Goal: Contribute content: Contribute content

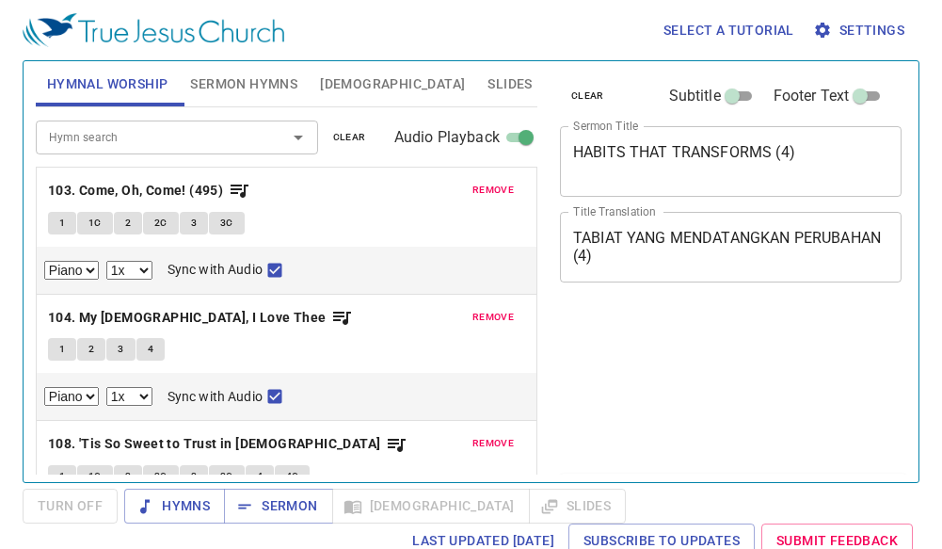
select select "1"
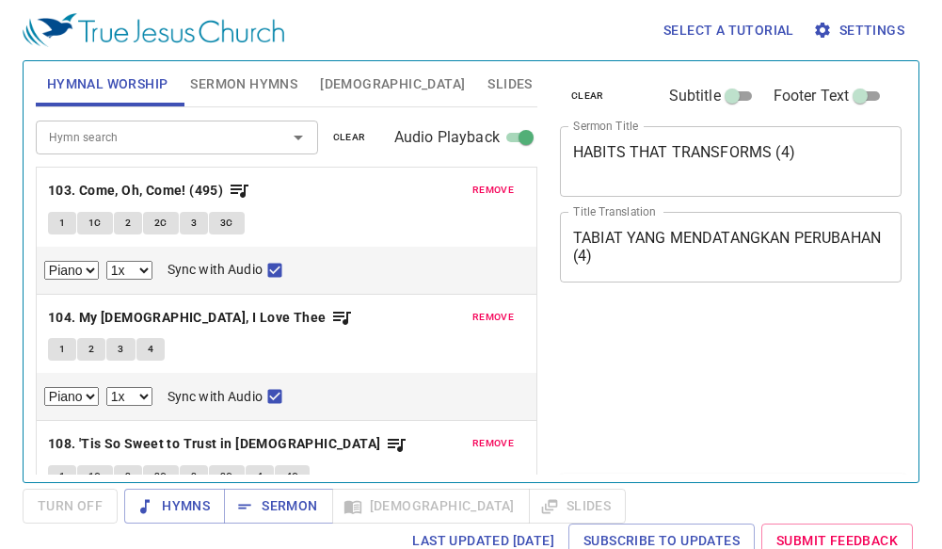
select select "1"
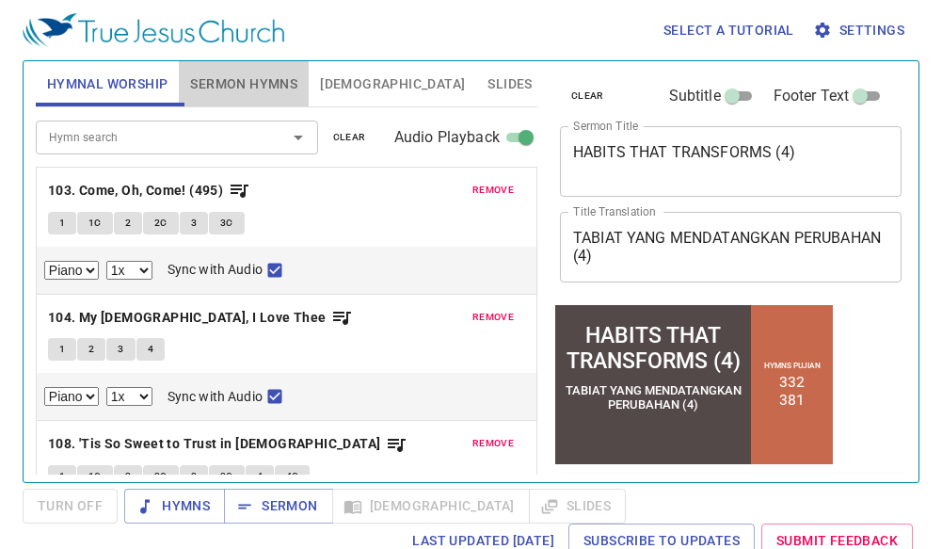
click at [239, 79] on span "Sermon Hymns" at bounding box center [243, 84] width 107 height 24
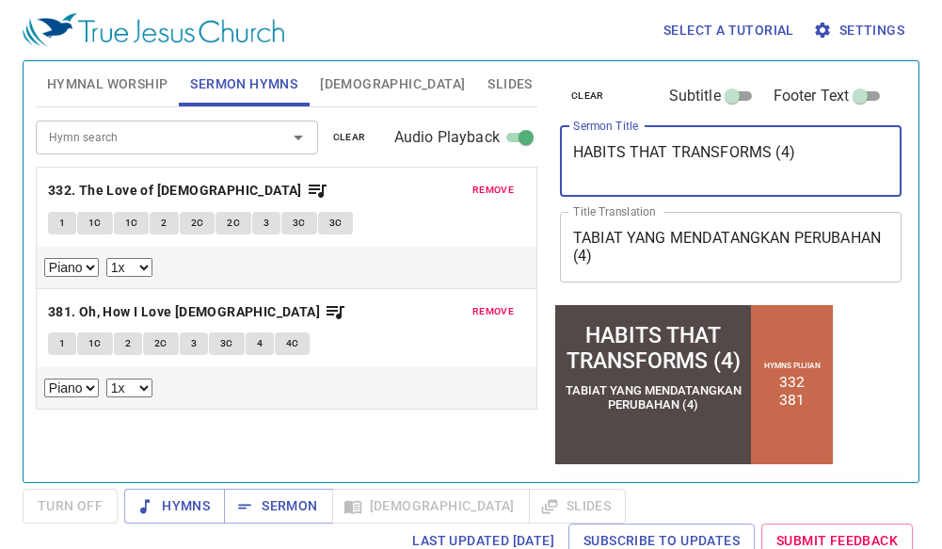
drag, startPoint x: 806, startPoint y: 152, endPoint x: 397, endPoint y: 137, distance: 409.6
click at [397, 137] on div "Hymnal Worship Sermon Hymns Bible Slides Hymn search Hymn search clear Audio Pl…" at bounding box center [471, 264] width 886 height 421
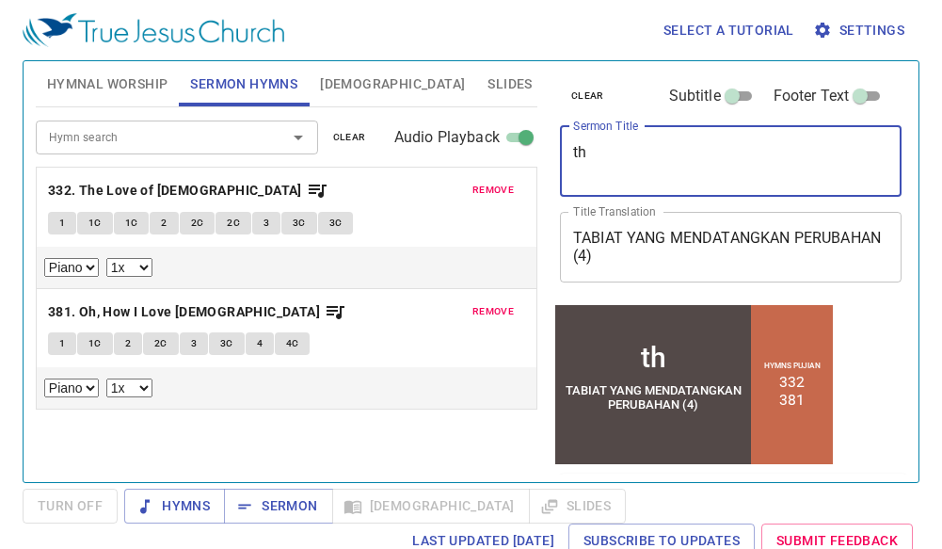
type textarea "t"
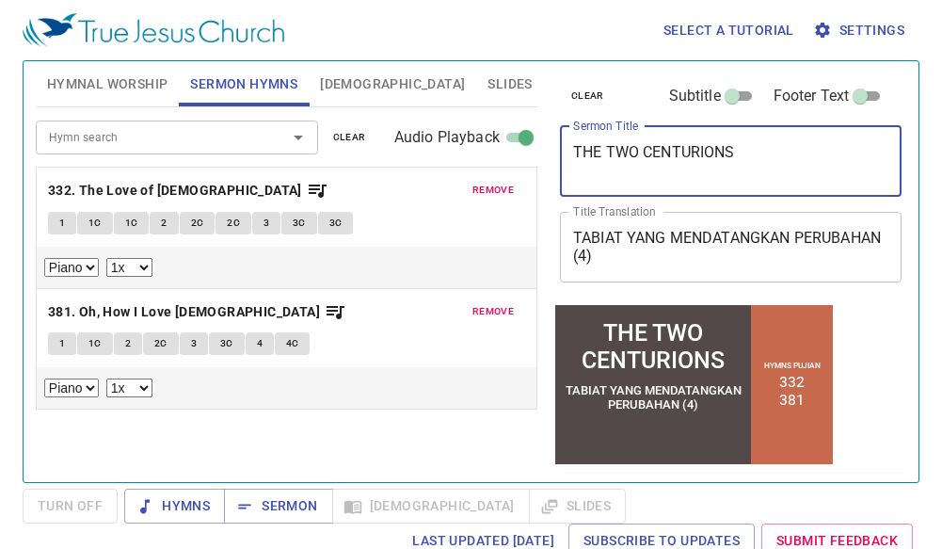
type textarea "THE TWO CENTURIONS"
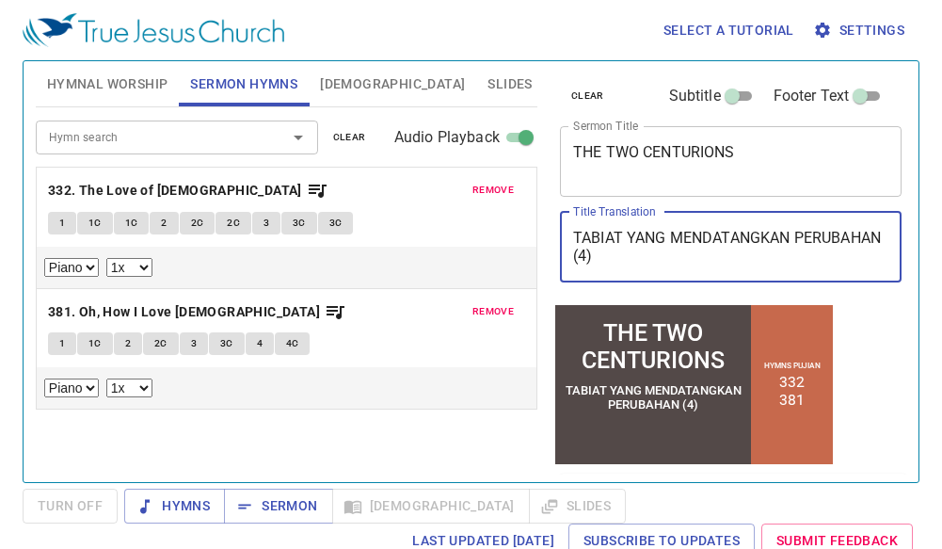
drag, startPoint x: 721, startPoint y: 258, endPoint x: 569, endPoint y: 215, distance: 157.3
click at [569, 215] on div "TABIAT YANG MENDATANGKAN PERUBAHAN (4) x Title Translation" at bounding box center [731, 247] width 342 height 71
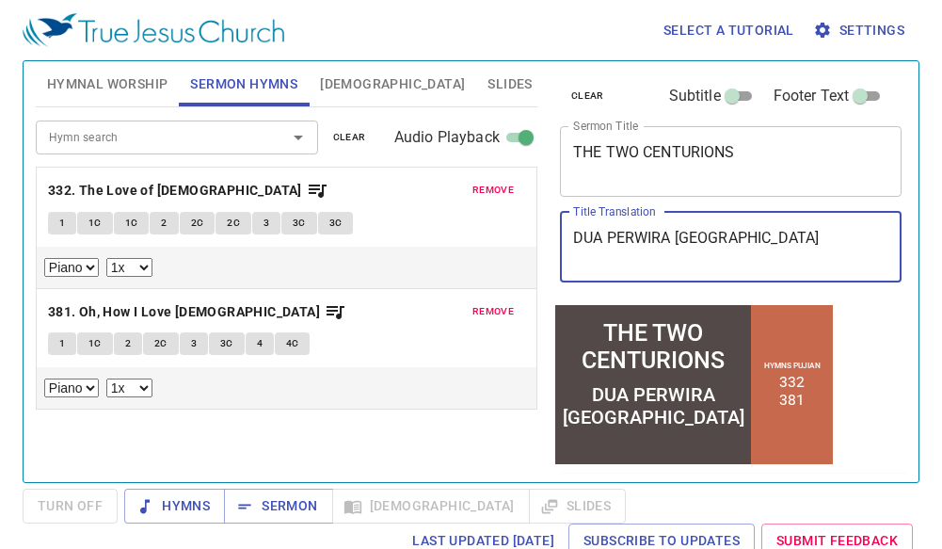
type textarea "DUA PERWIRA [GEOGRAPHIC_DATA]"
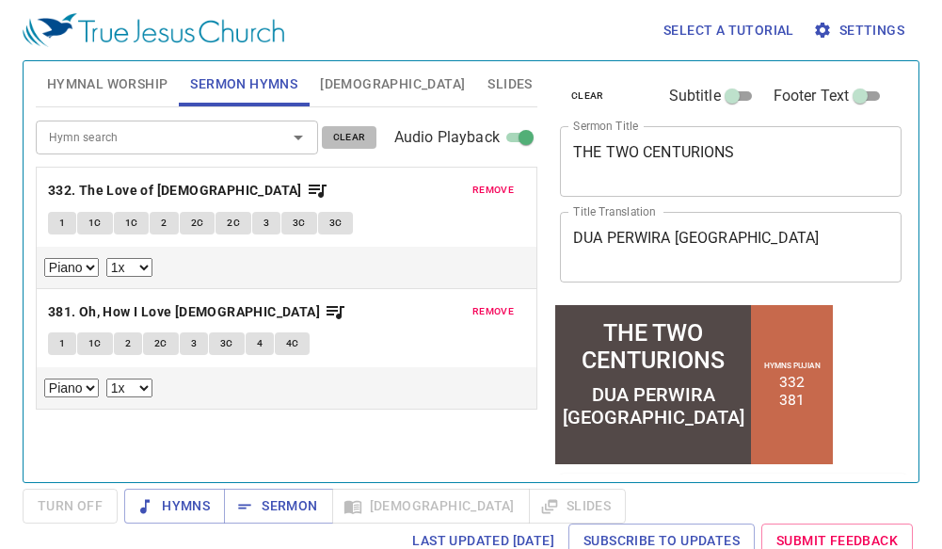
click at [345, 137] on span "clear" at bounding box center [349, 137] width 33 height 17
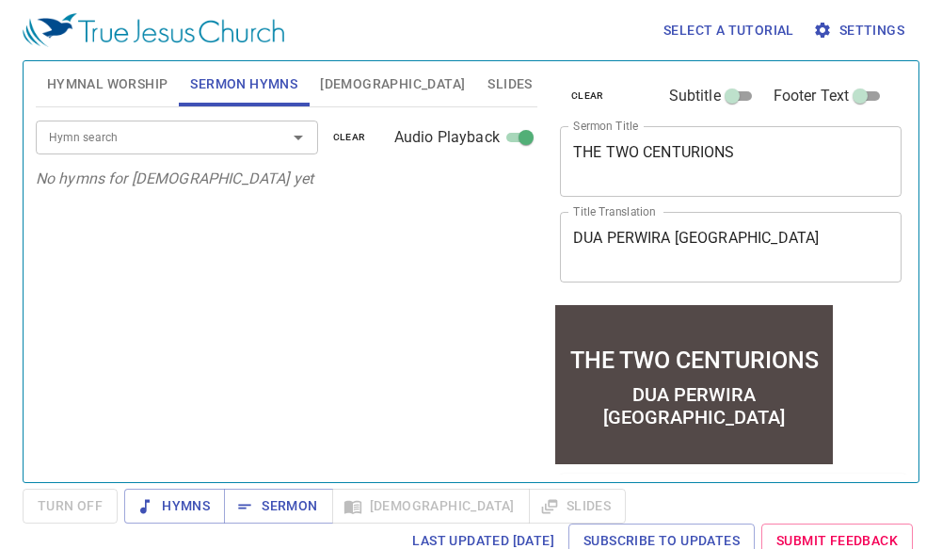
click at [245, 143] on input "Hymn search" at bounding box center [148, 137] width 215 height 22
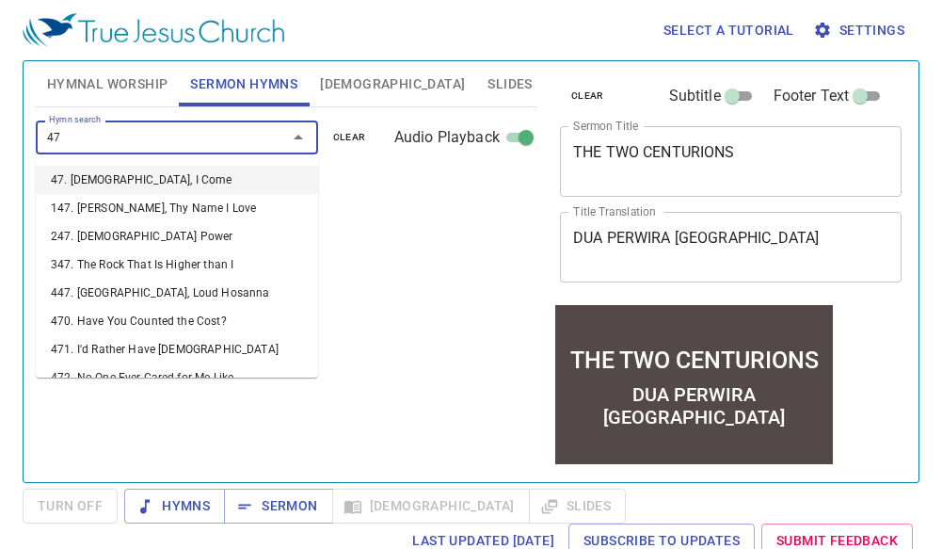
type input "470"
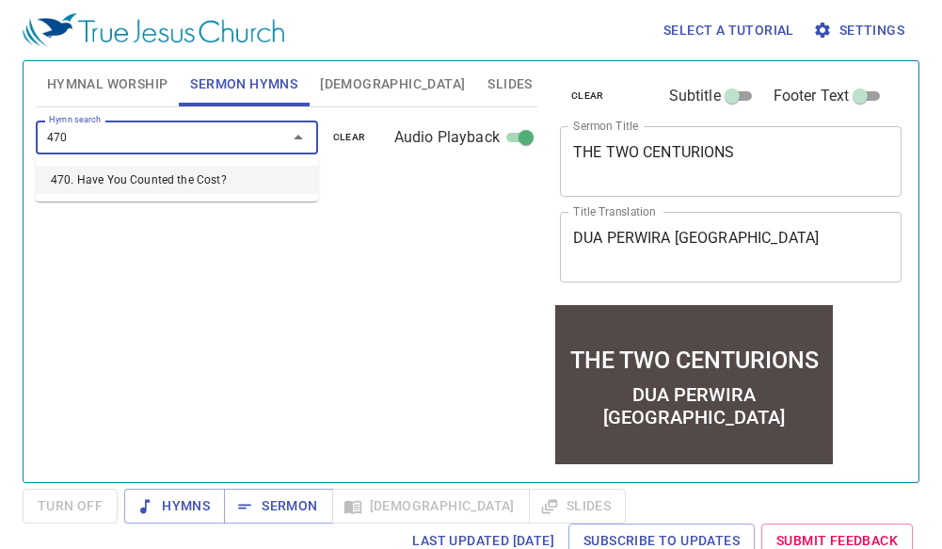
click at [199, 179] on li "470. Have You Counted the Cost?" at bounding box center [177, 180] width 282 height 28
select select "1"
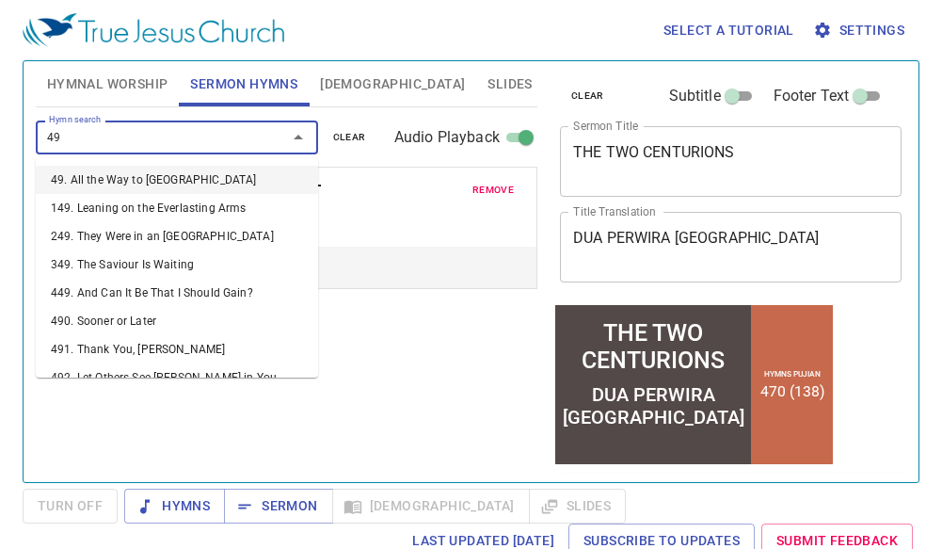
type input "498"
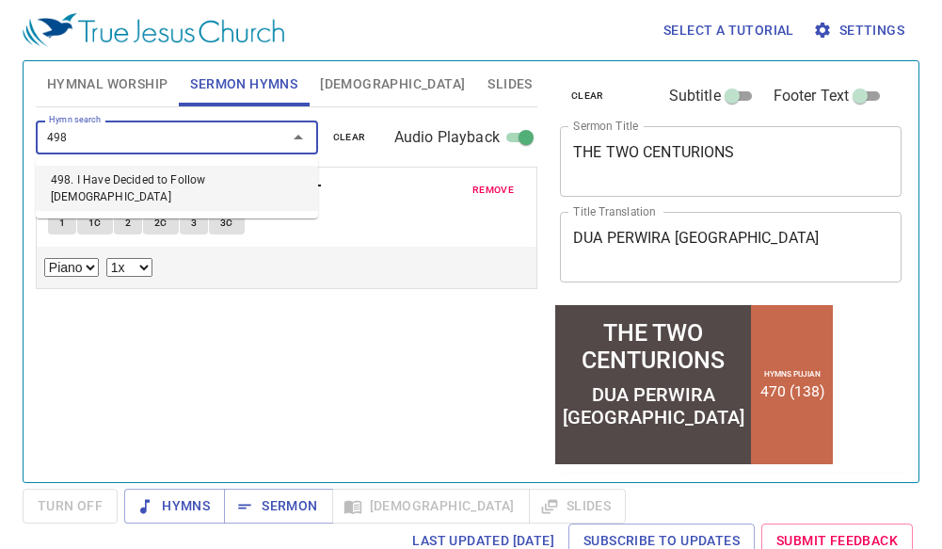
click at [98, 177] on li "498. I Have Decided to Follow Jesus" at bounding box center [177, 188] width 282 height 45
select select "1"
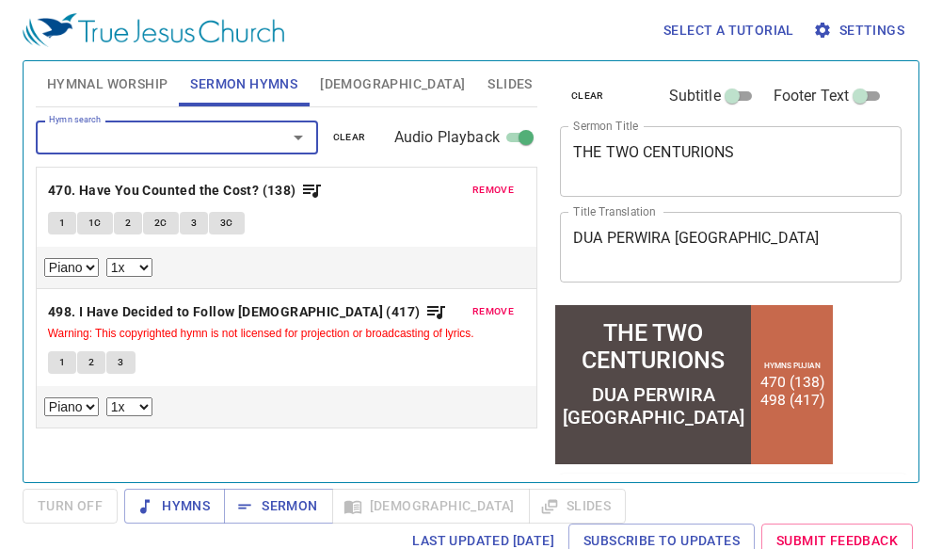
click at [151, 81] on span "Hymnal Worship" at bounding box center [107, 84] width 121 height 24
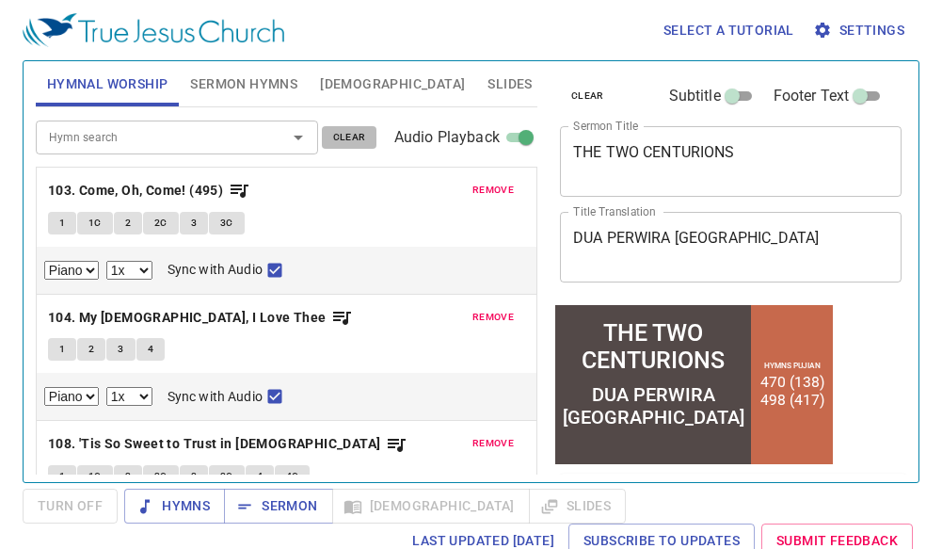
click at [345, 127] on button "clear" at bounding box center [350, 137] width 56 height 23
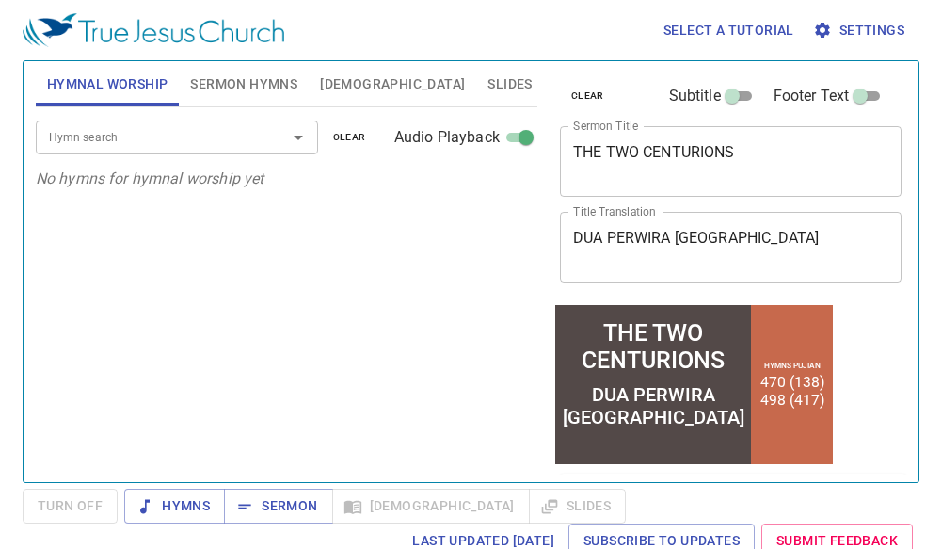
click at [177, 149] on div "Hymn search" at bounding box center [177, 136] width 282 height 33
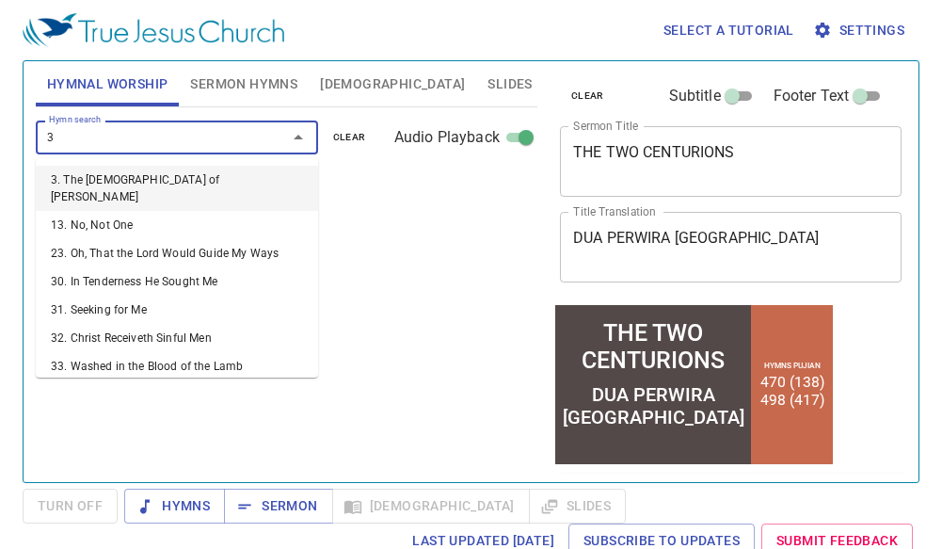
type input "35"
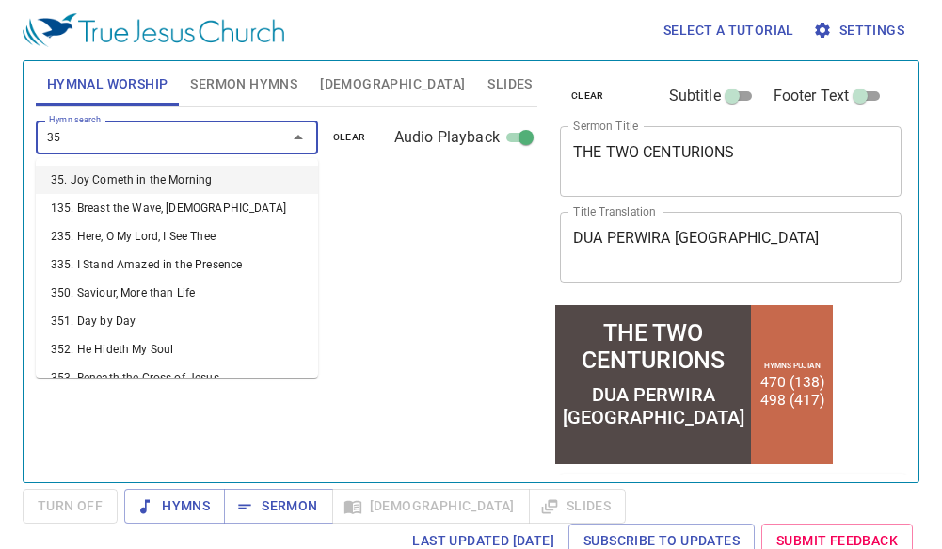
click at [171, 174] on li "35. Joy Cometh in the Morning" at bounding box center [177, 180] width 282 height 28
select select "1"
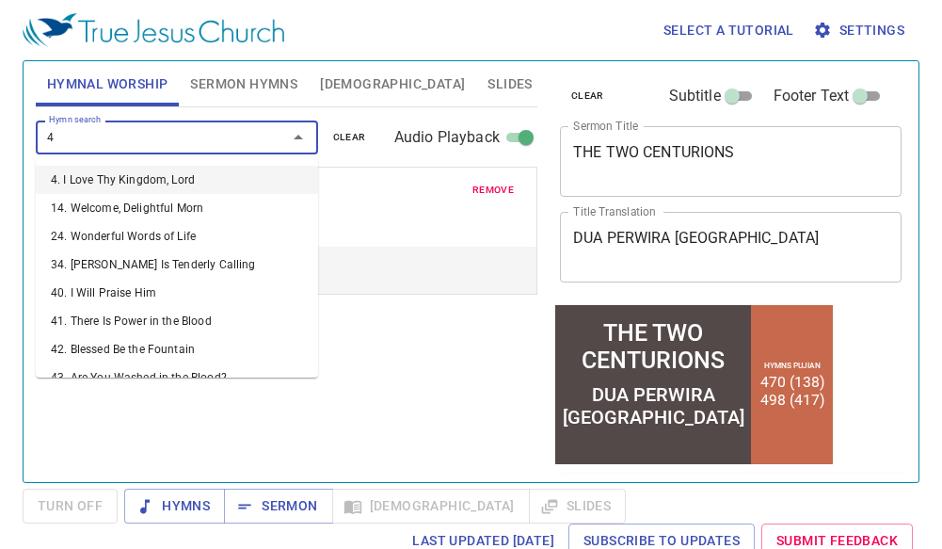
type input "43"
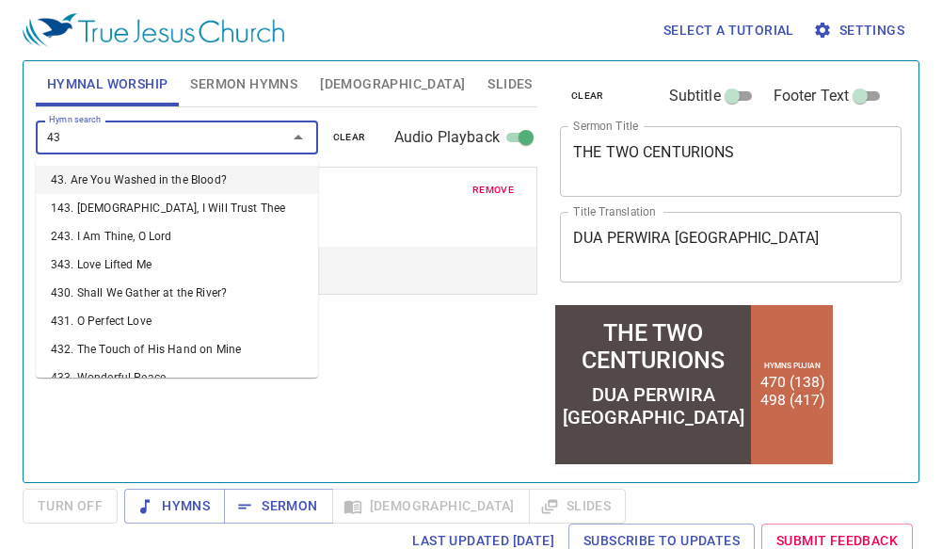
click at [171, 173] on li "43. Are You Washed in the Blood?" at bounding box center [177, 180] width 282 height 28
select select "1"
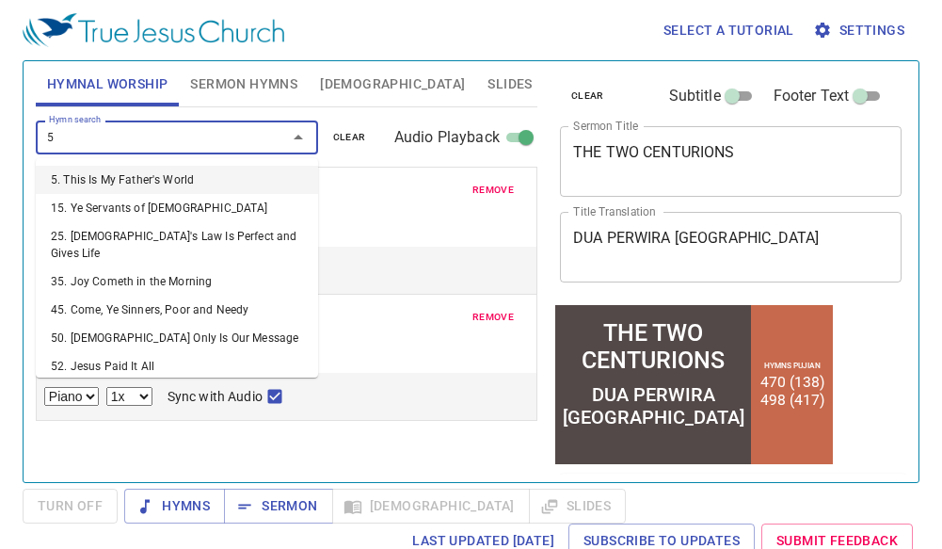
type input "58"
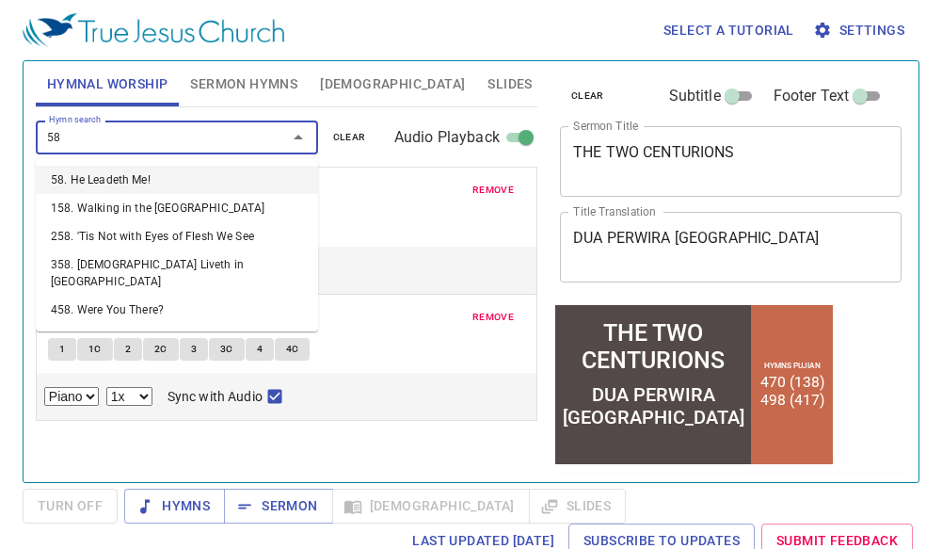
click at [171, 173] on li "58. He Leadeth Me!" at bounding box center [177, 180] width 282 height 28
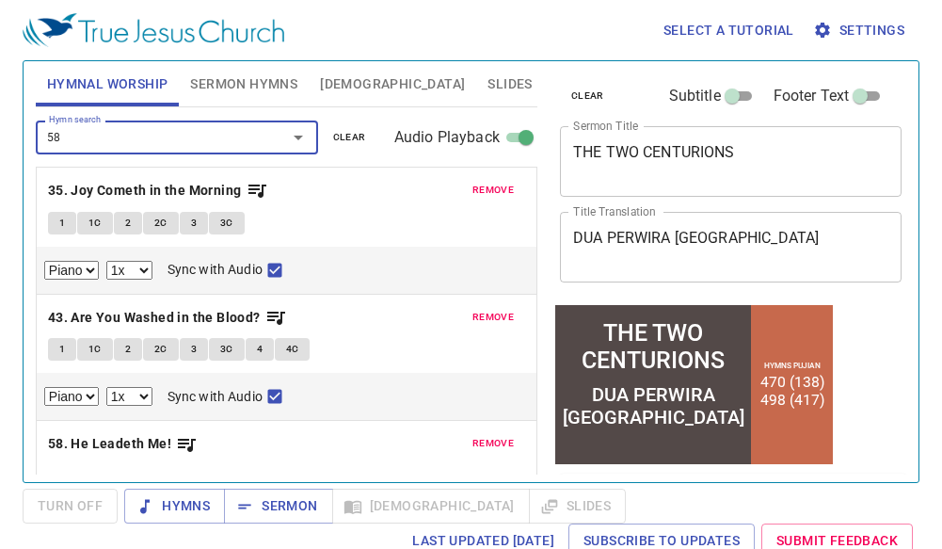
select select "1"
checkbox input "true"
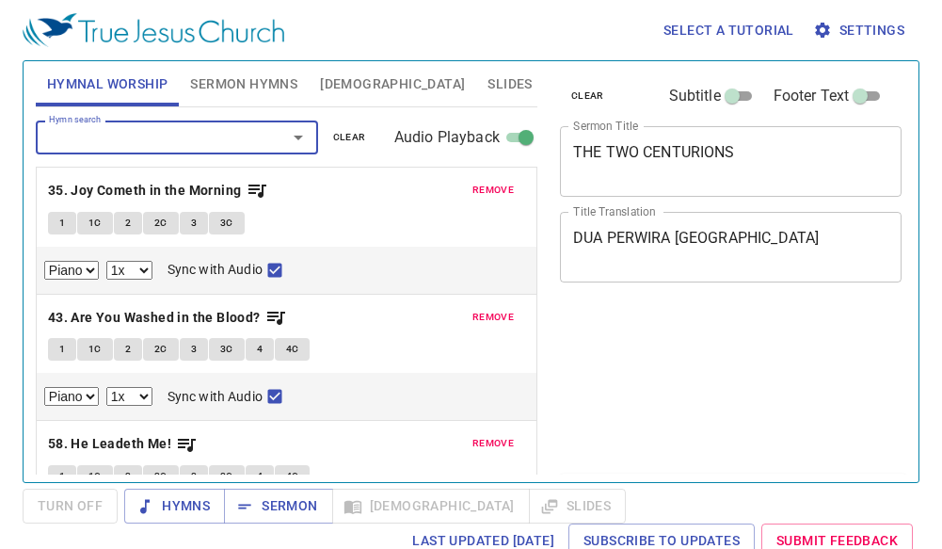
select select "1"
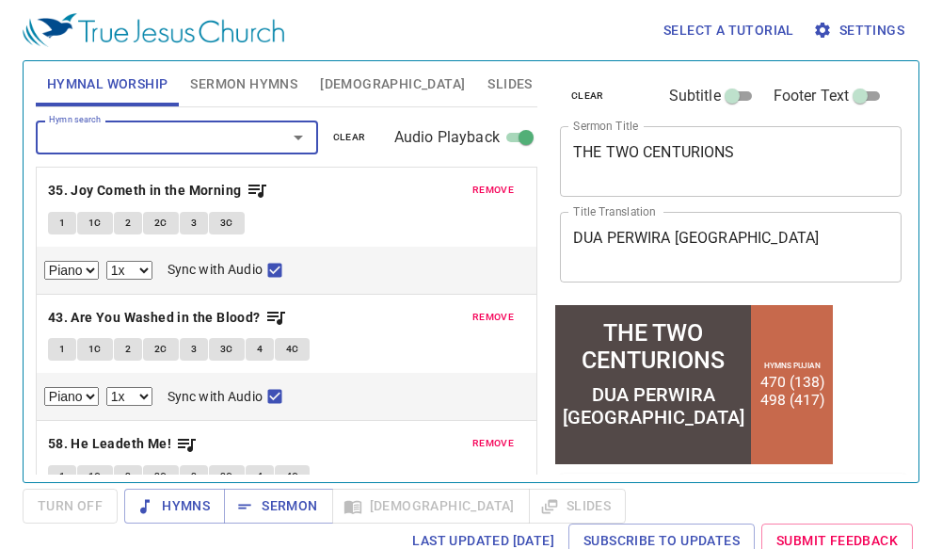
click at [489, 444] on span "remove" at bounding box center [492, 443] width 41 height 17
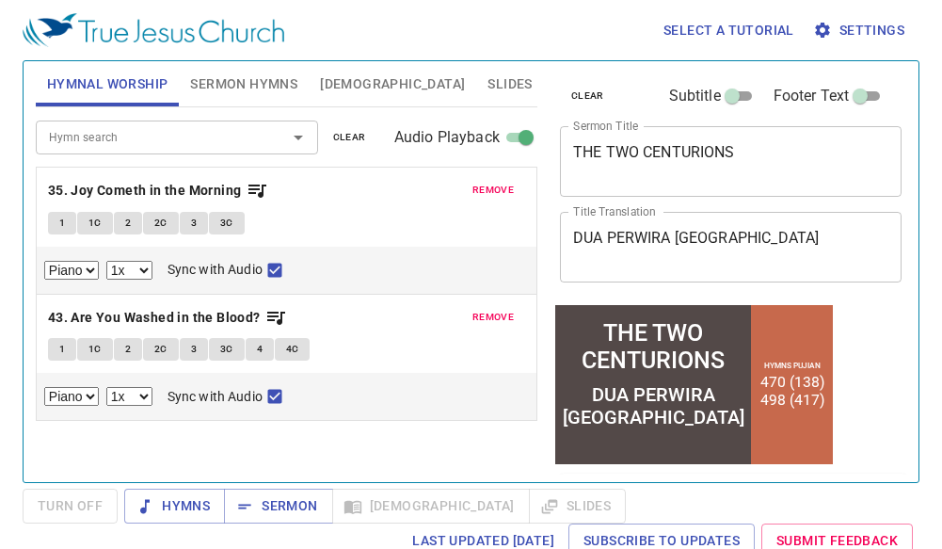
click at [152, 146] on input "Hymn search" at bounding box center [148, 137] width 215 height 22
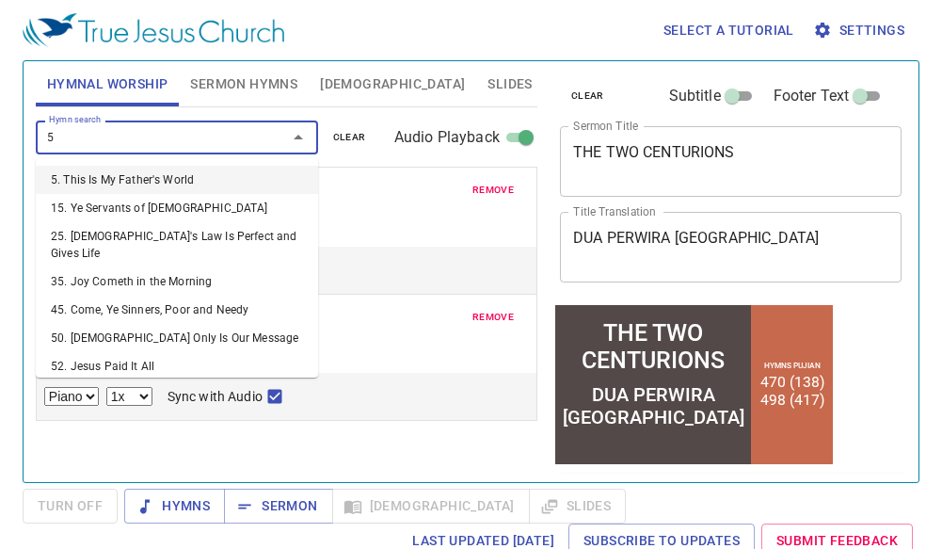
type input "57"
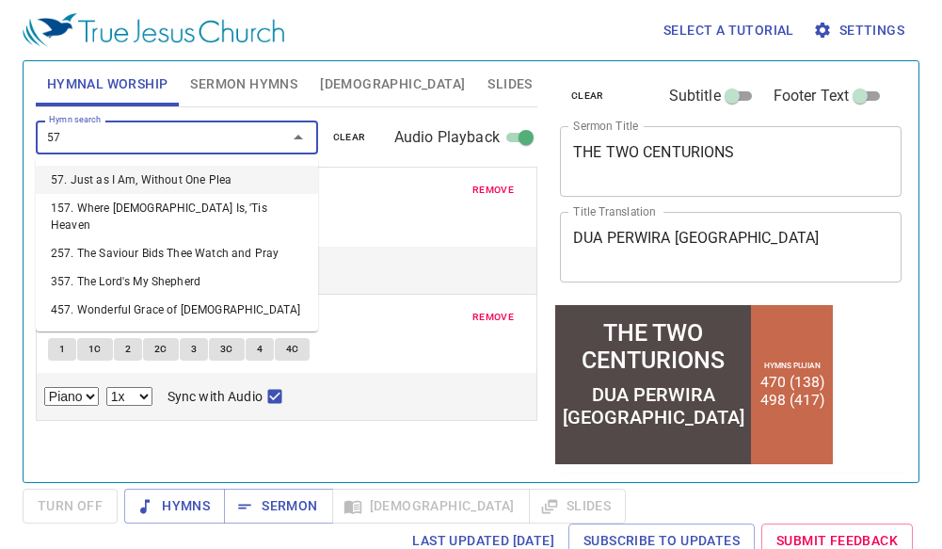
click at [158, 179] on li "57. Just as I Am, Without One Plea" at bounding box center [177, 180] width 282 height 28
select select "1"
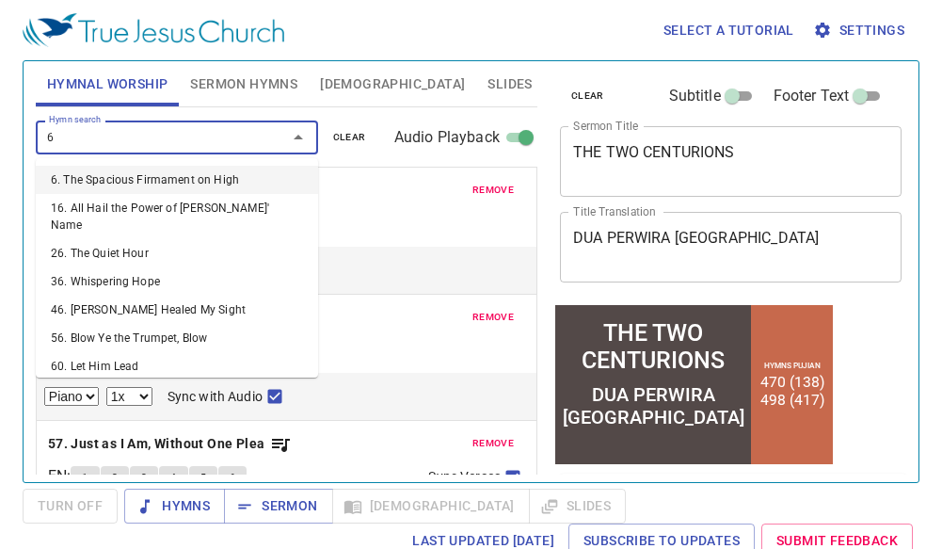
type input "62"
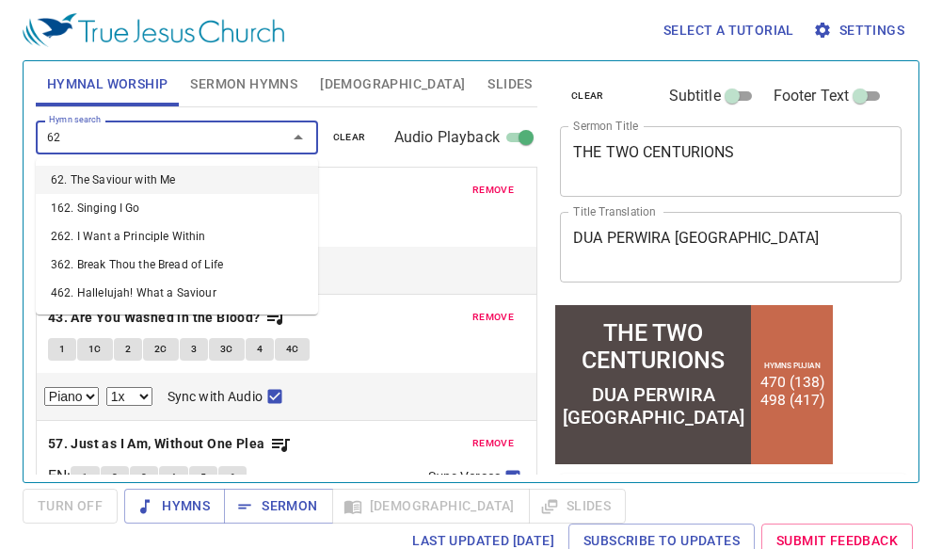
click at [158, 179] on li "62. The Saviour with Me" at bounding box center [177, 180] width 282 height 28
select select "1"
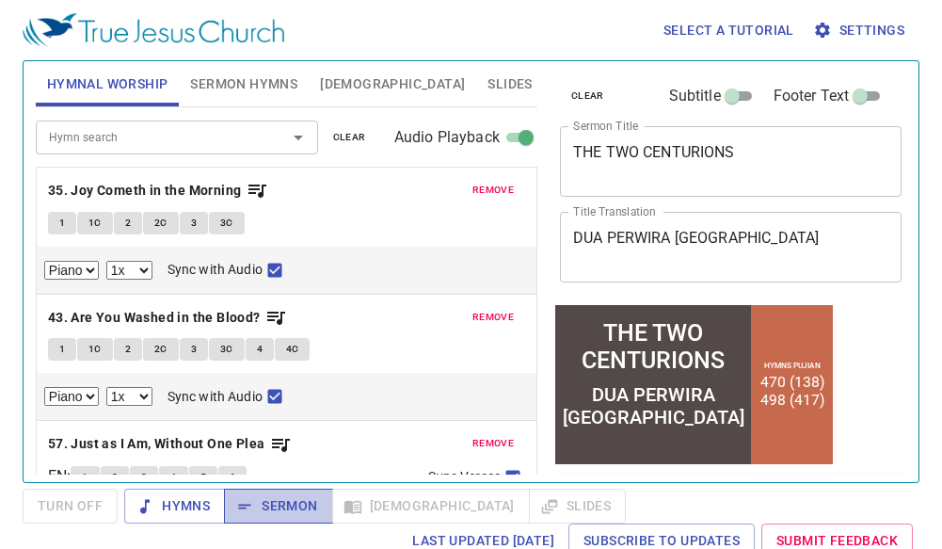
click at [279, 503] on span "Sermon" at bounding box center [278, 506] width 78 height 24
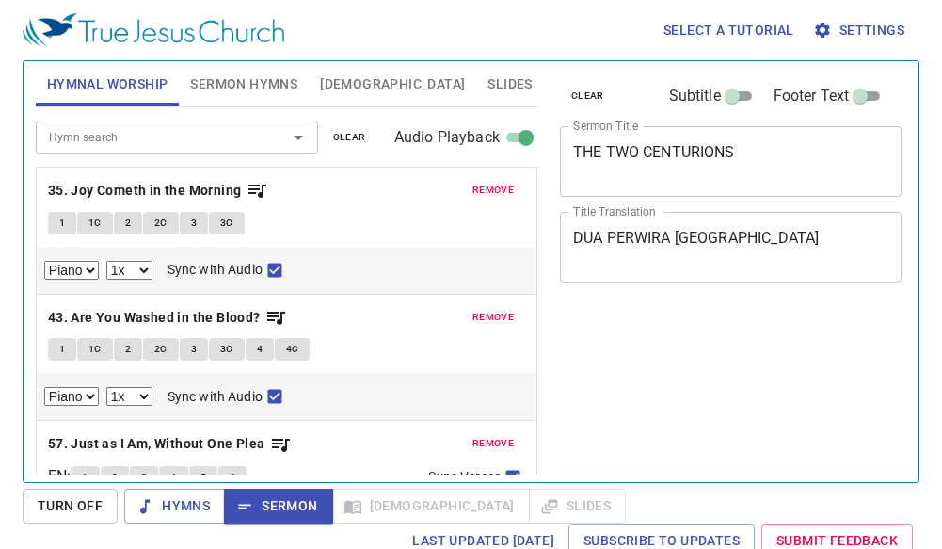
select select "1"
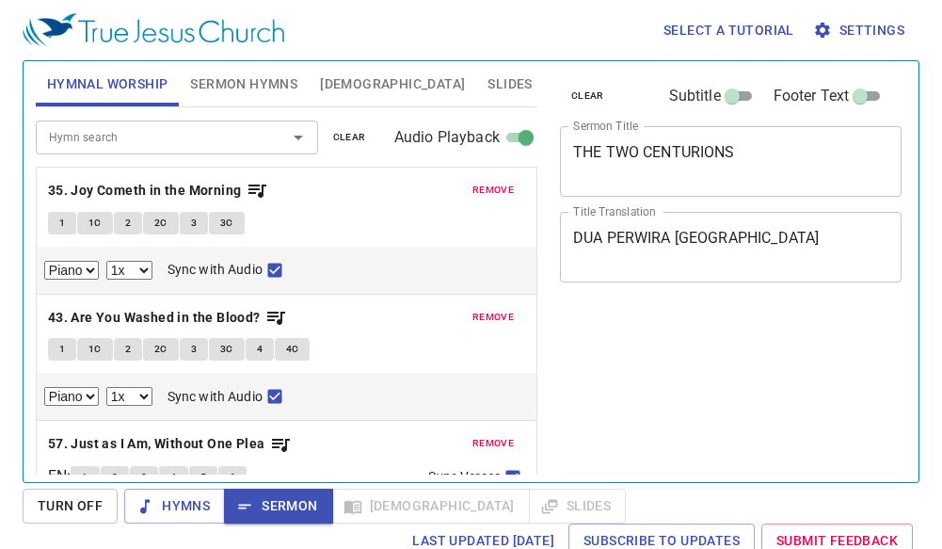
select select "1"
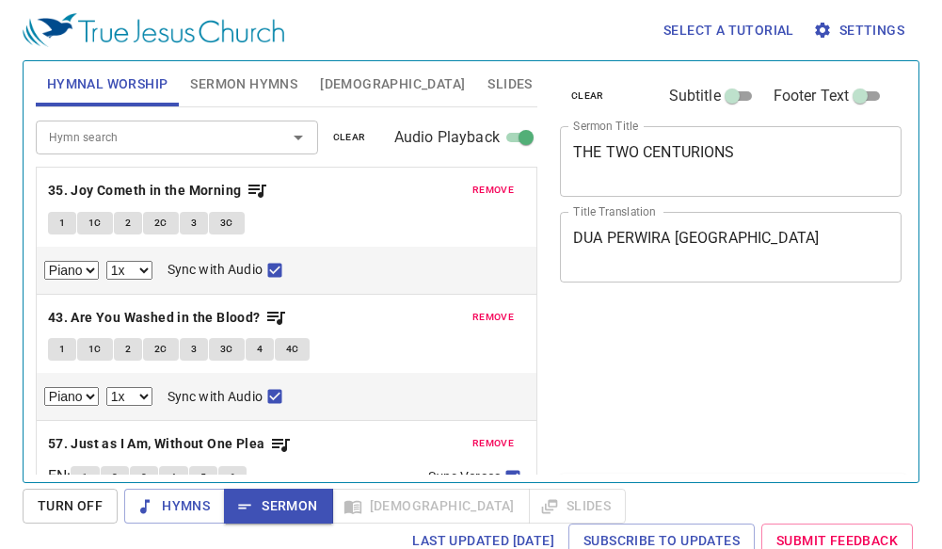
select select "1"
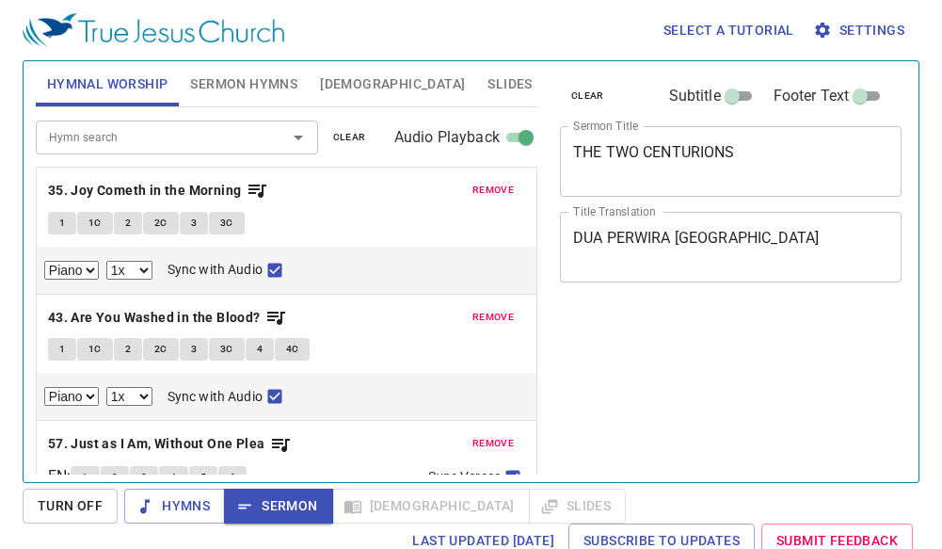
select select "1"
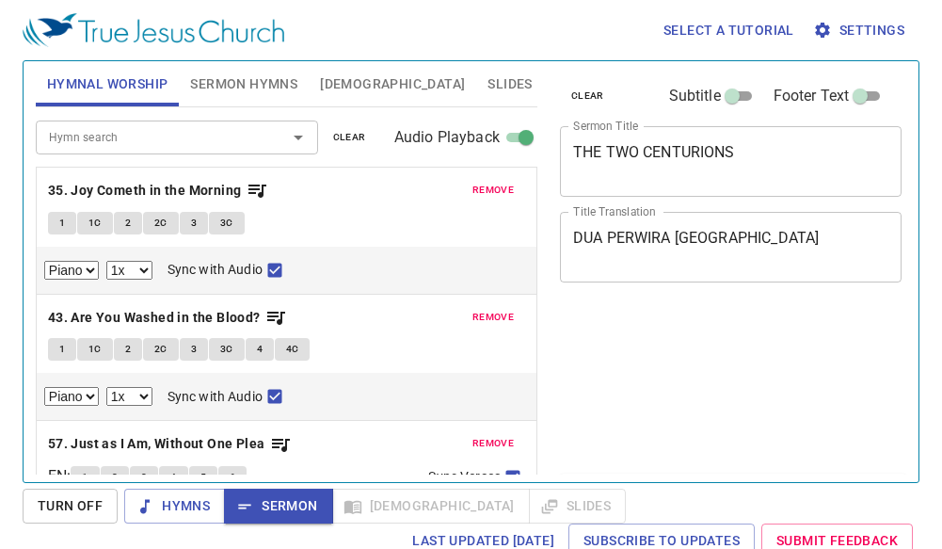
select select "1"
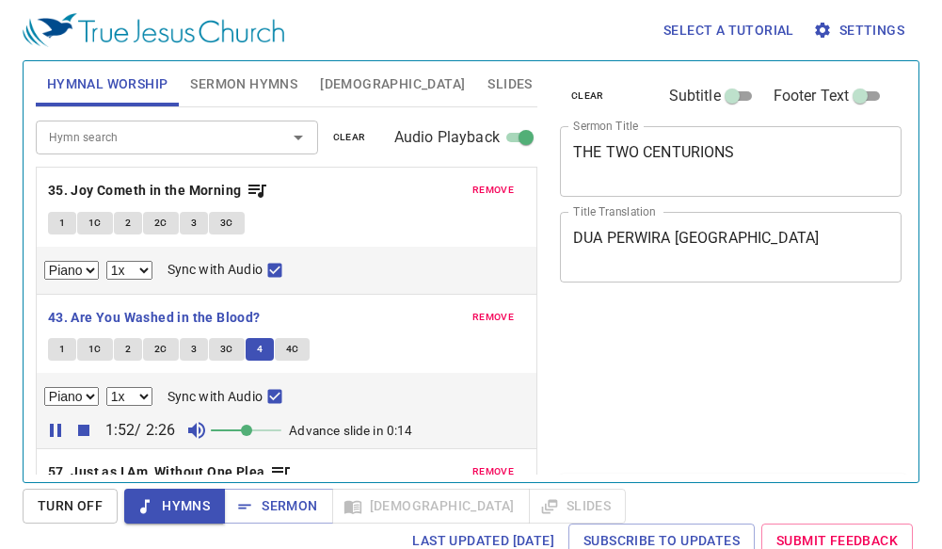
select select "1"
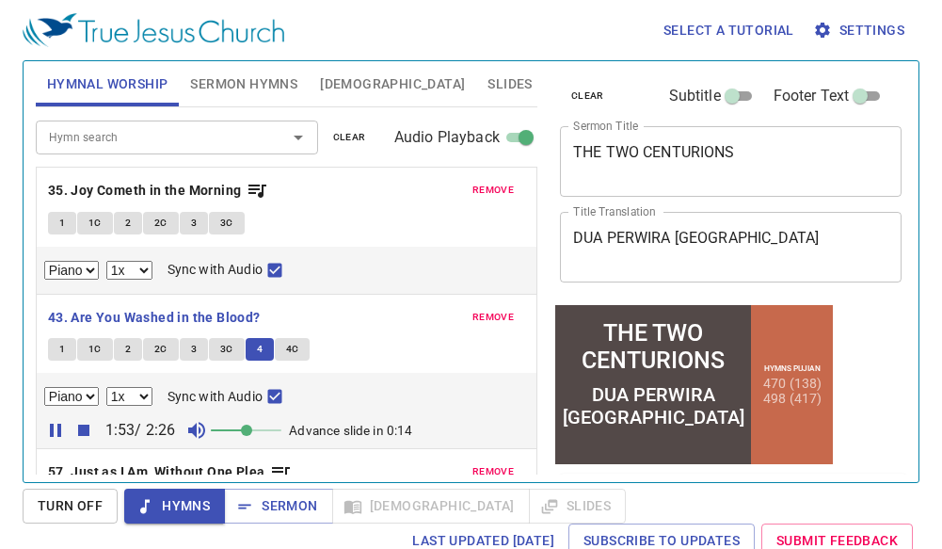
scroll to position [94, 0]
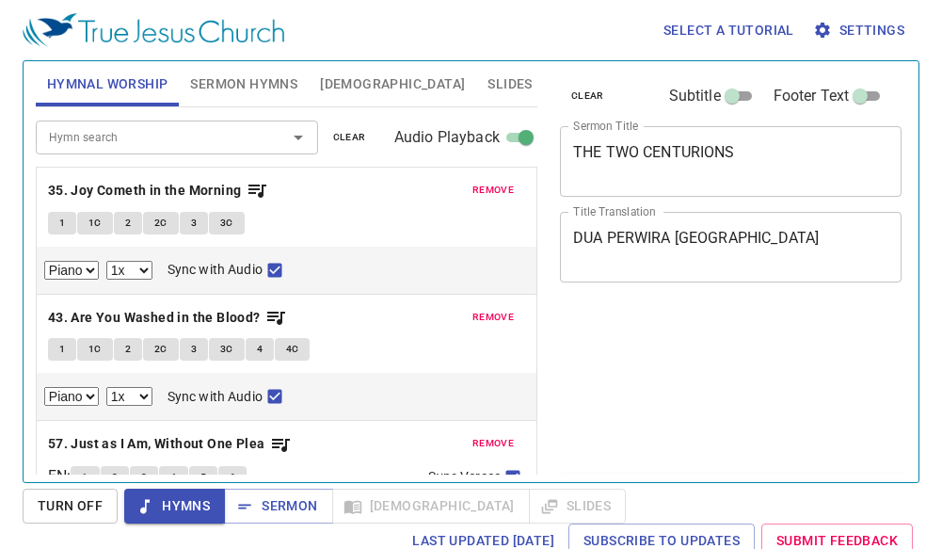
select select "1"
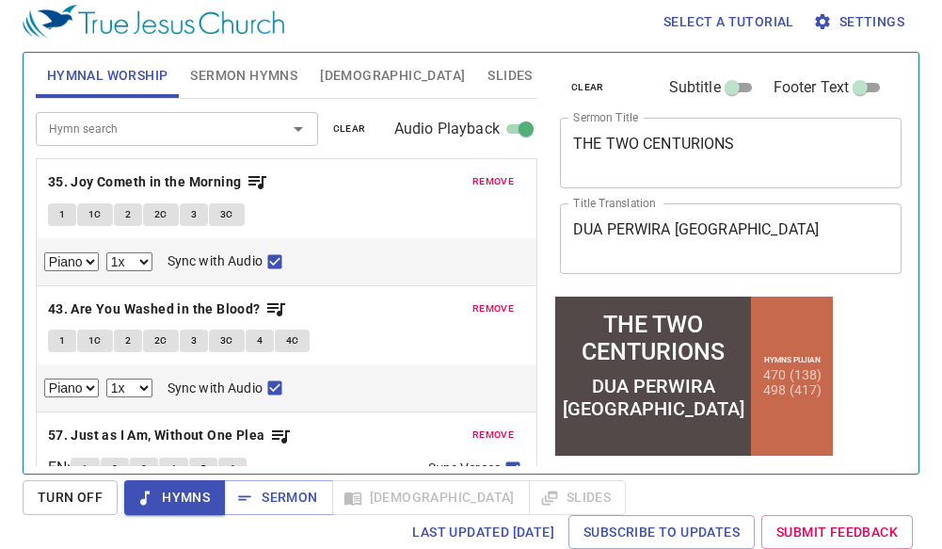
scroll to position [258, 0]
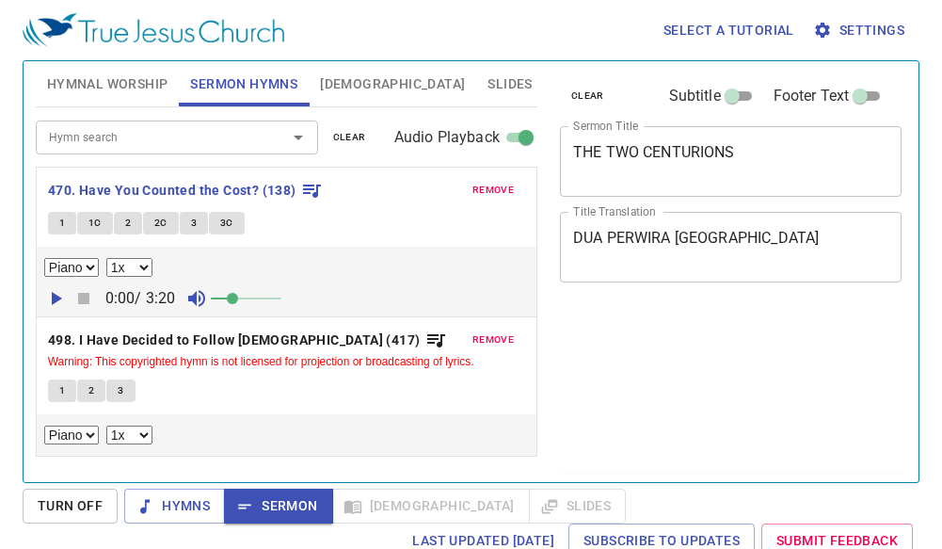
select select "1"
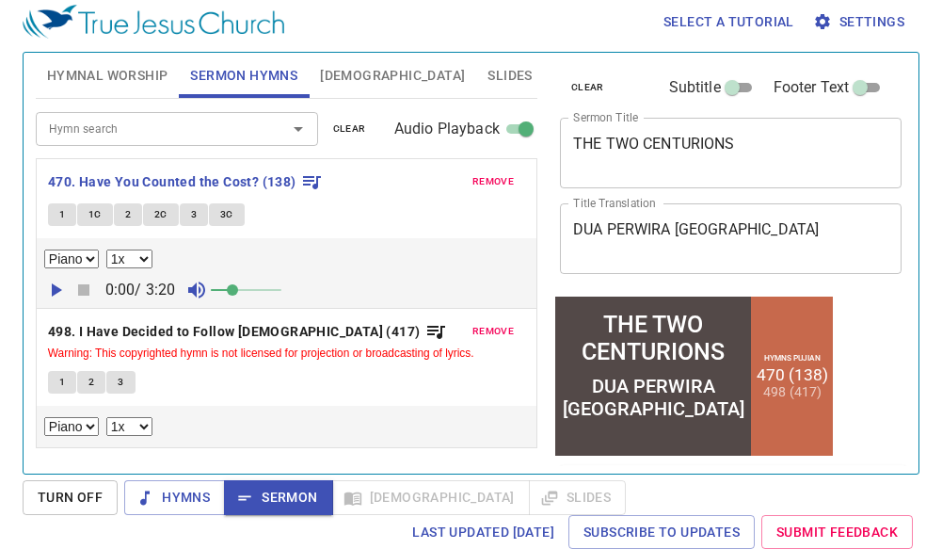
scroll to position [8, 0]
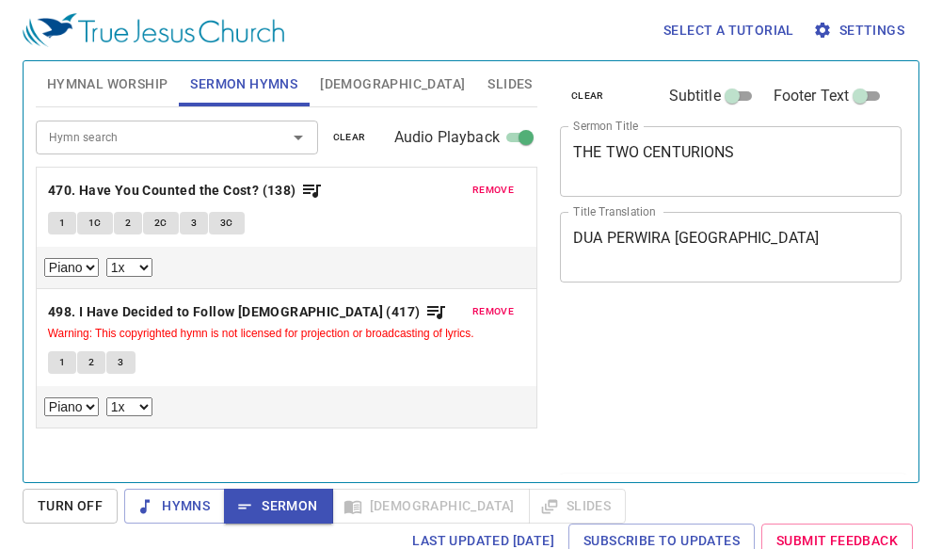
select select "1"
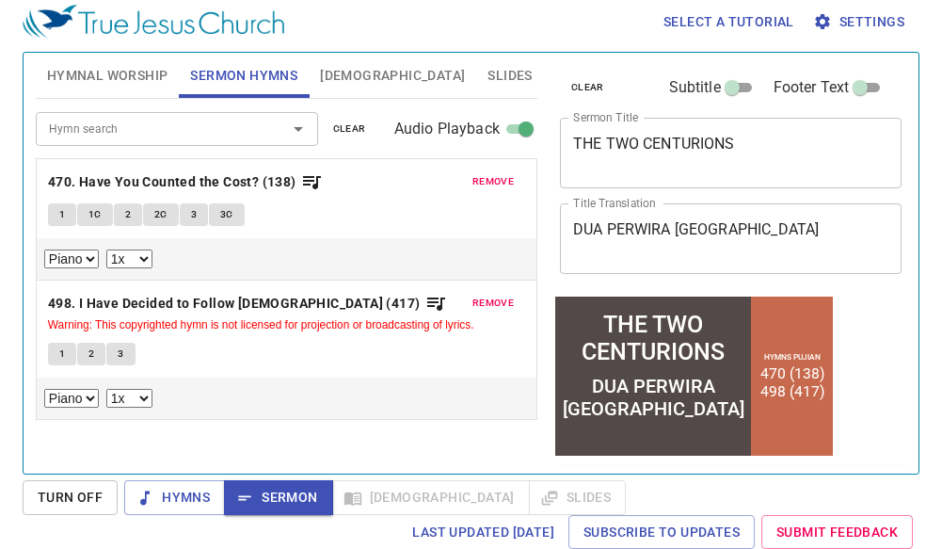
scroll to position [8, 0]
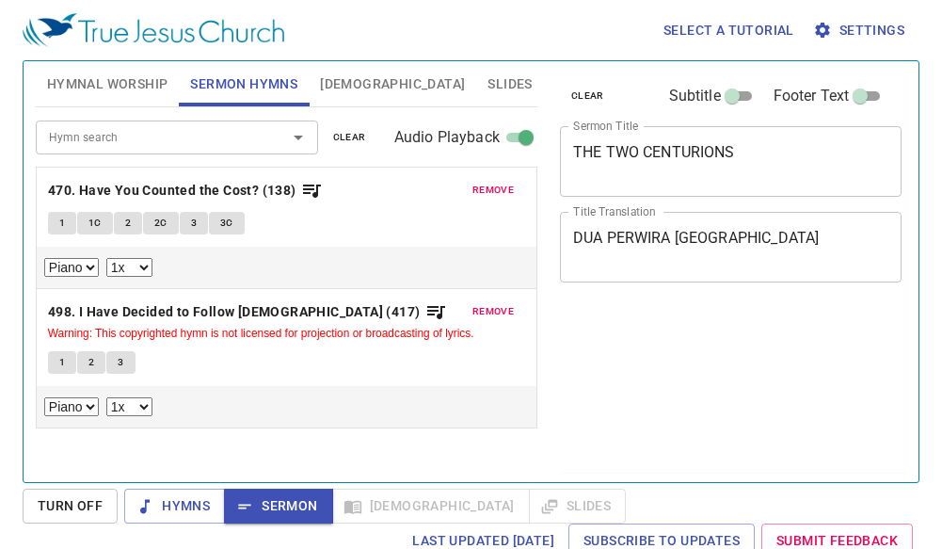
select select "1"
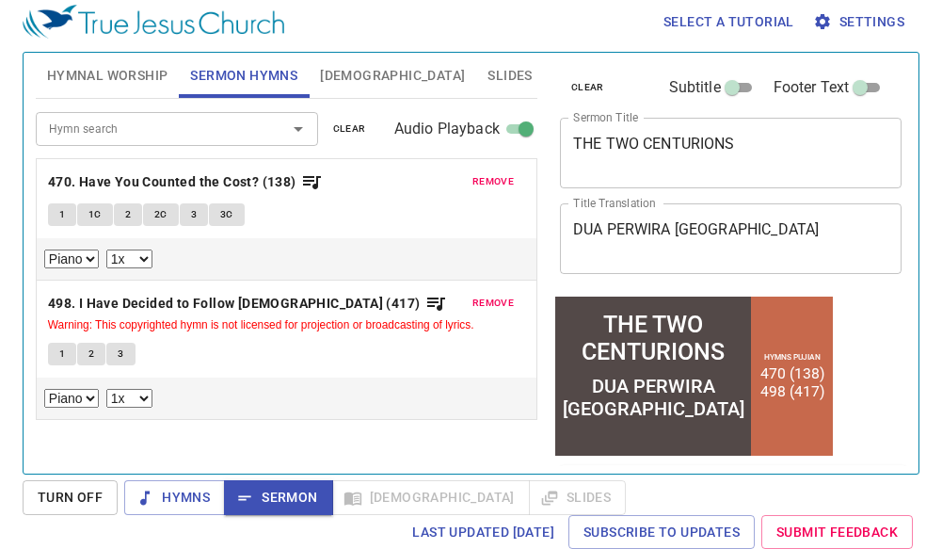
scroll to position [8, 0]
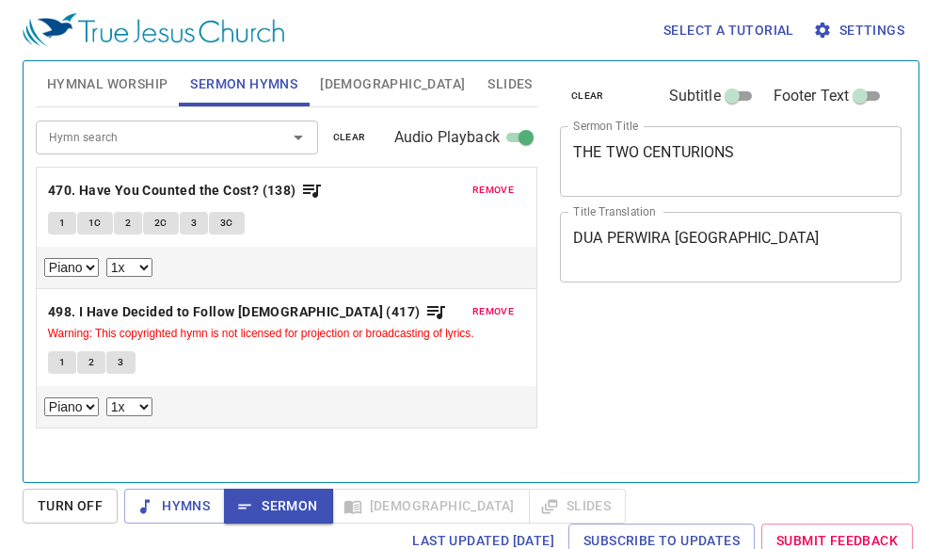
select select "1"
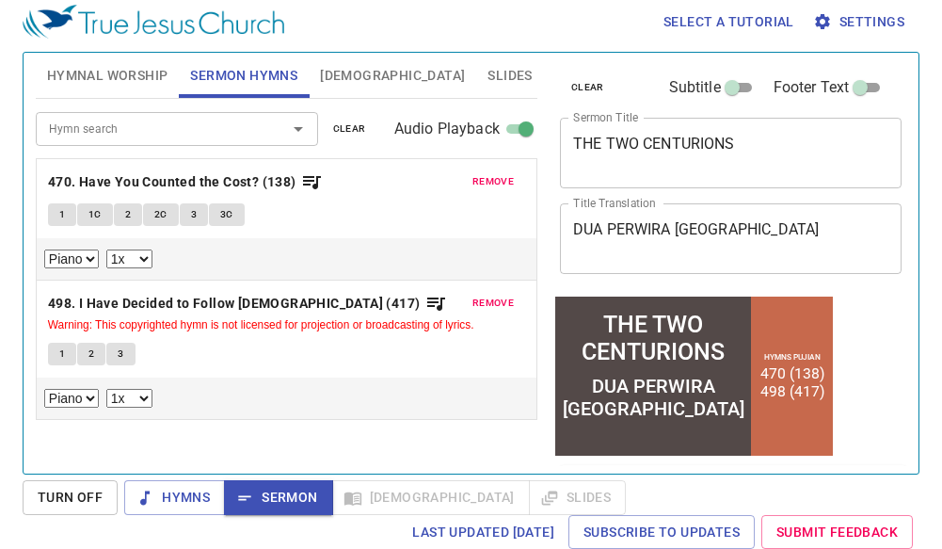
scroll to position [8, 0]
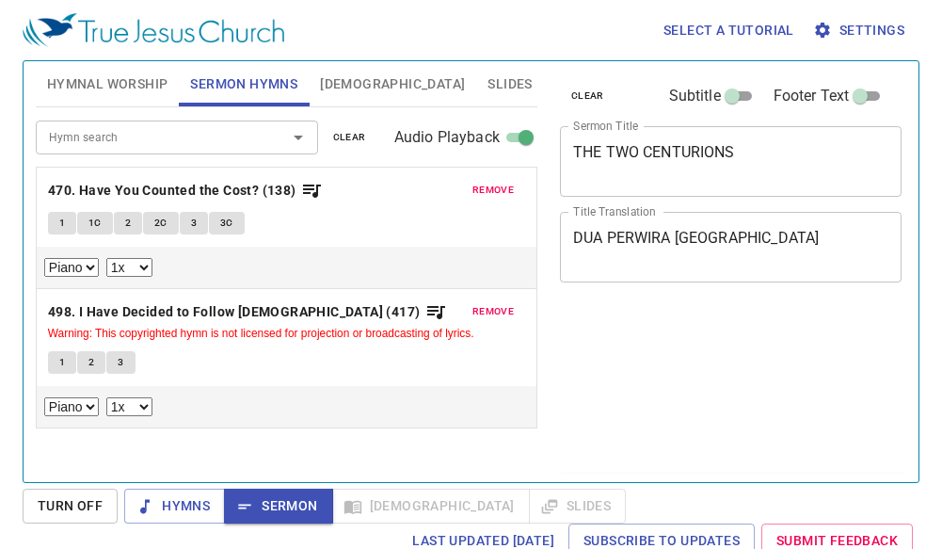
select select "1"
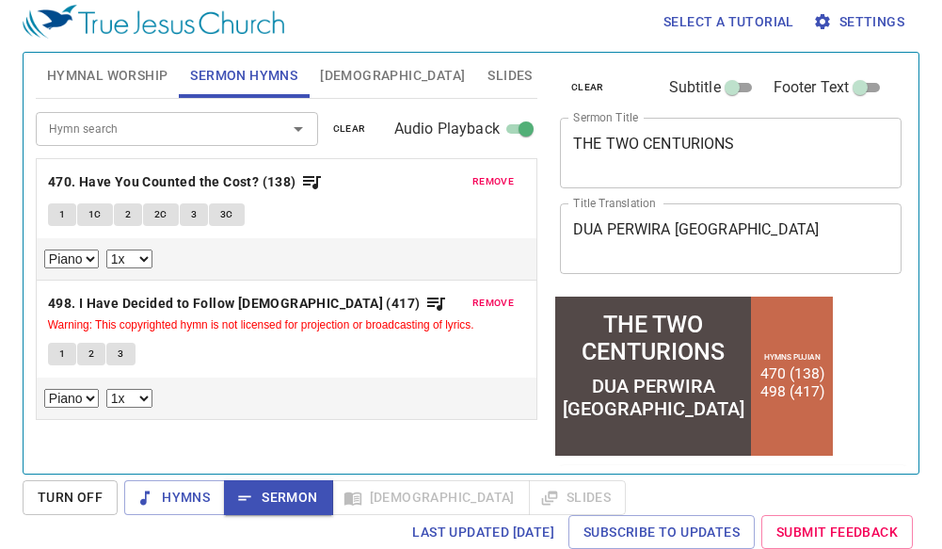
scroll to position [8, 0]
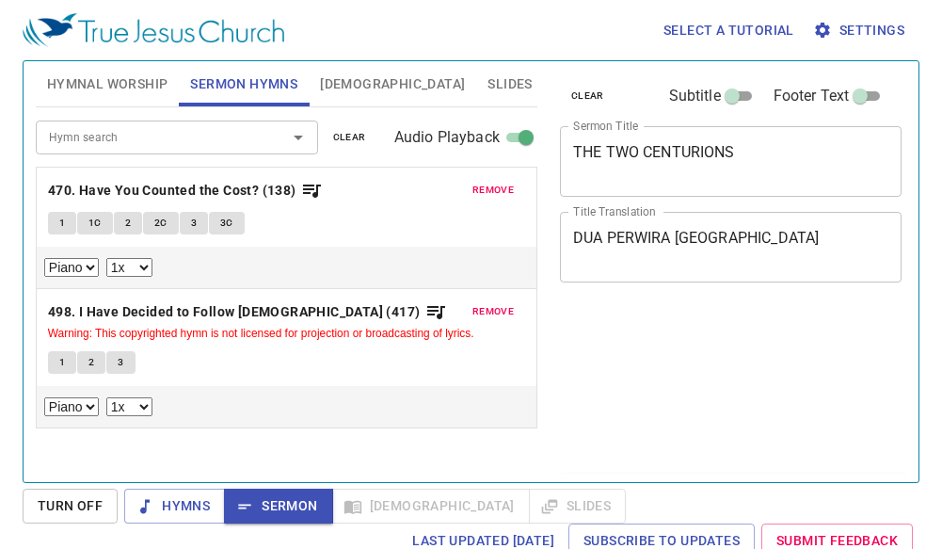
select select "1"
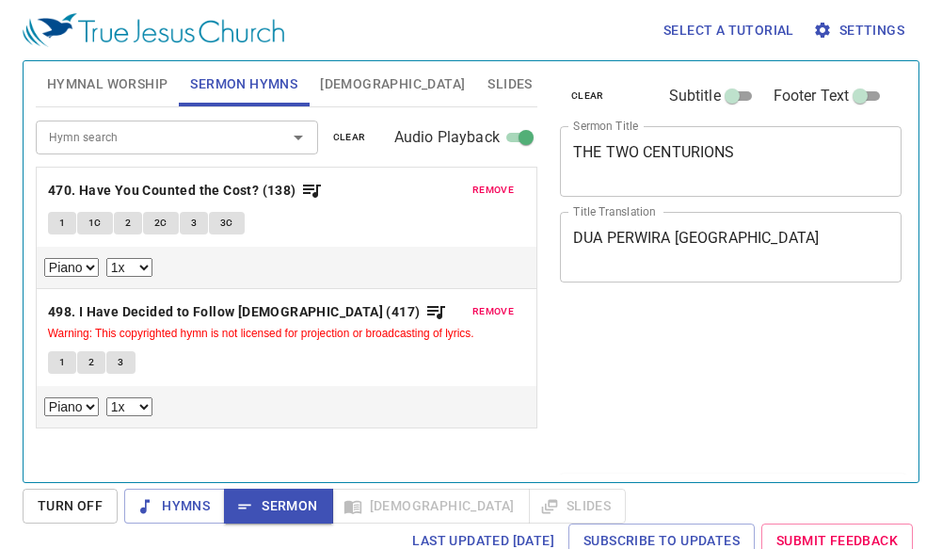
scroll to position [8, 0]
select select "1"
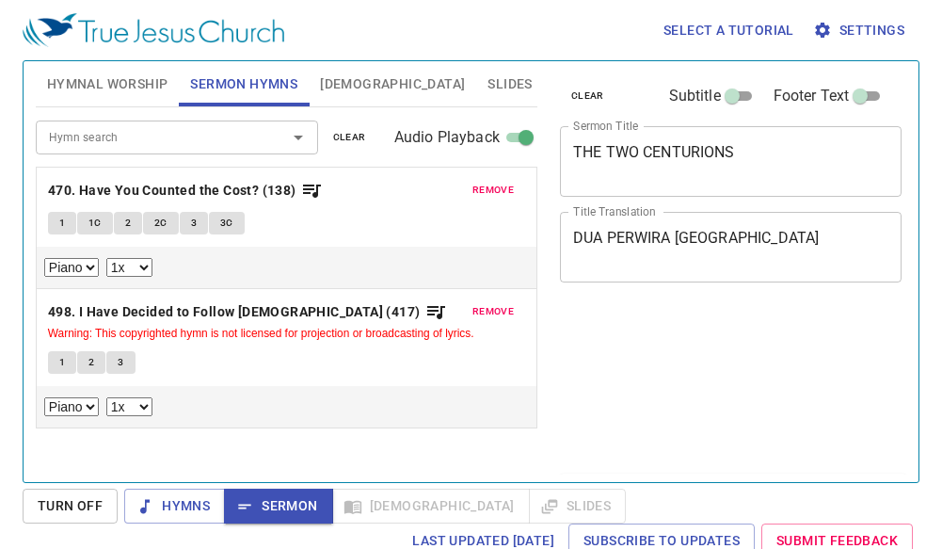
select select "1"
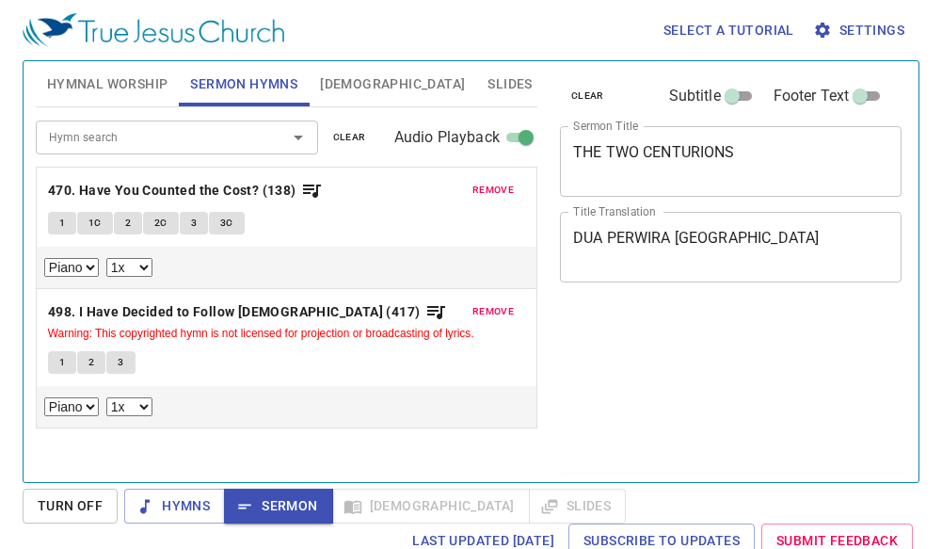
select select "1"
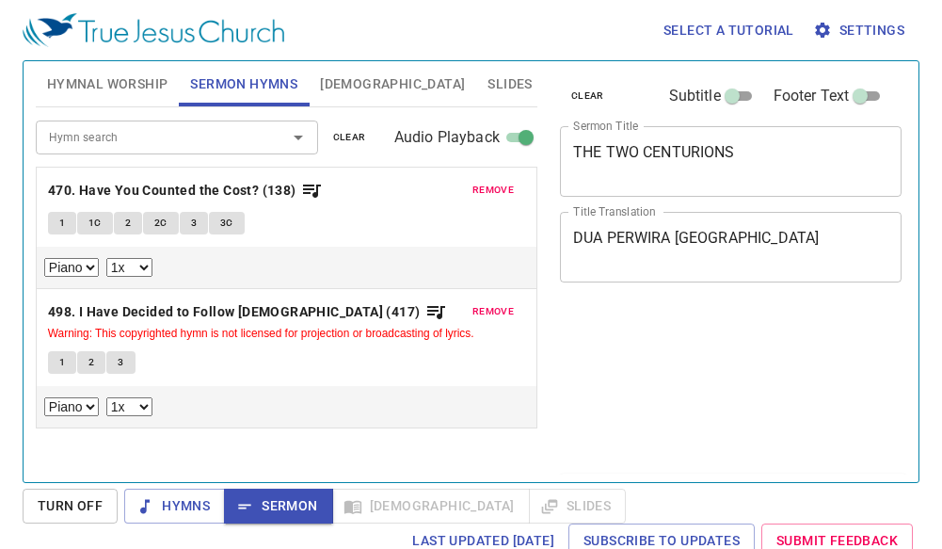
scroll to position [8, 0]
select select "1"
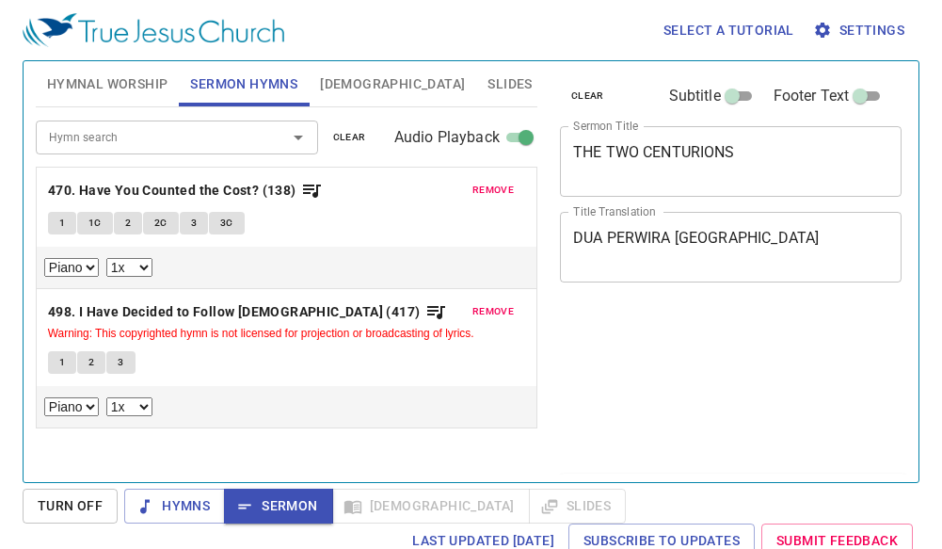
select select "1"
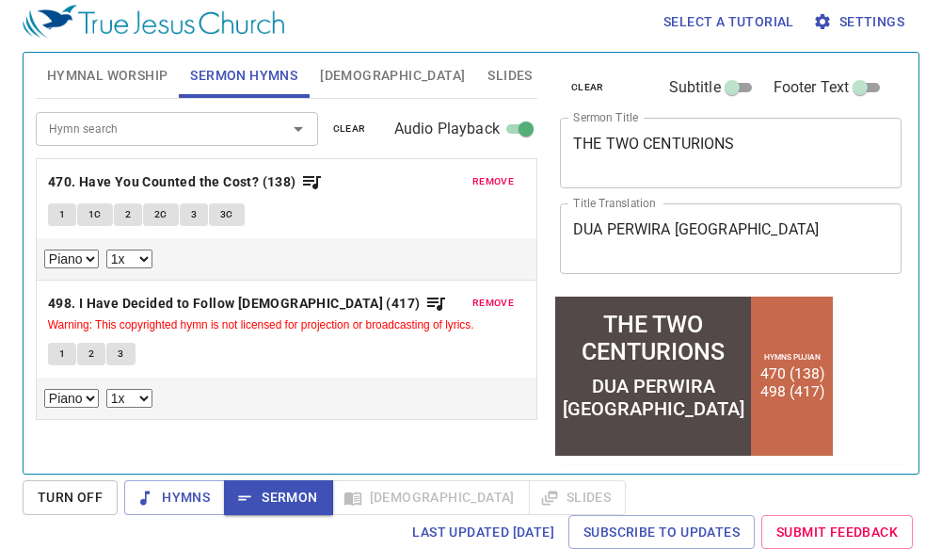
scroll to position [8, 0]
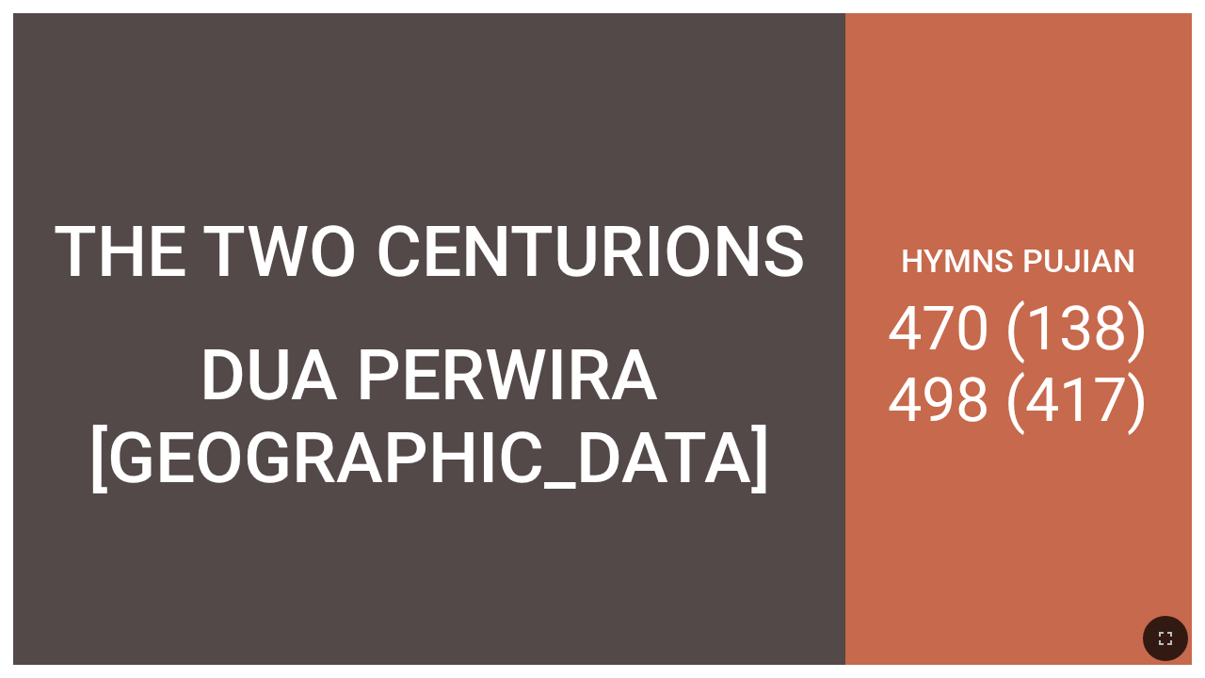
click at [455, 96] on div "THE TWO CENTURIONS" at bounding box center [429, 176] width 832 height 261
